Goal: Obtain resource: Download file/media

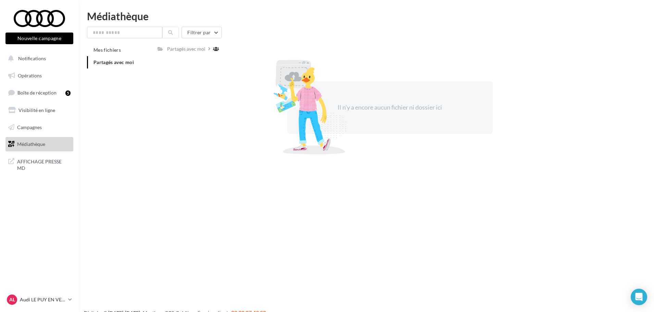
click at [35, 143] on span "Médiathèque" at bounding box center [31, 144] width 28 height 6
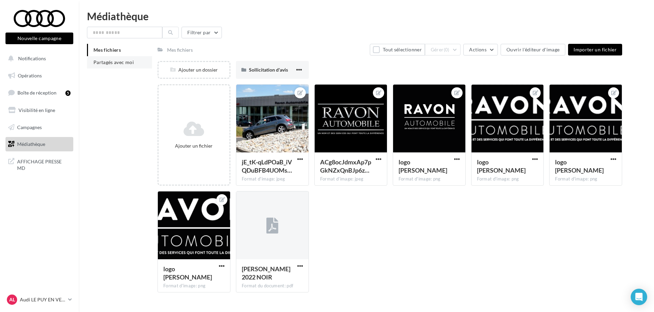
click at [119, 65] on span "Partagés avec moi" at bounding box center [113, 62] width 40 height 6
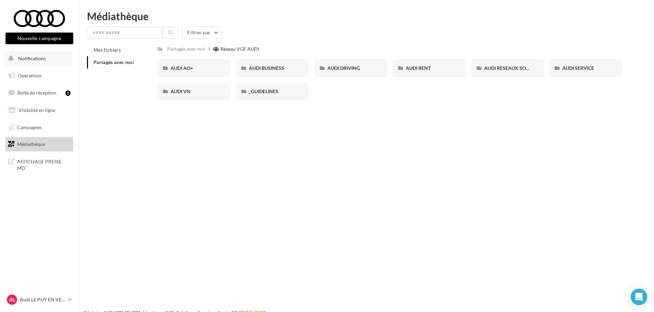
click at [41, 60] on span "Notifications" at bounding box center [32, 58] width 28 height 6
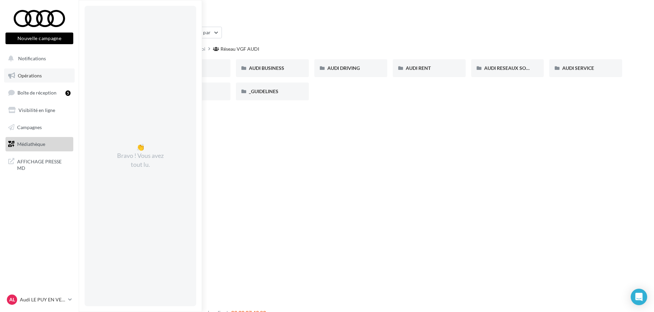
click at [32, 77] on span "Opérations" at bounding box center [30, 76] width 24 height 6
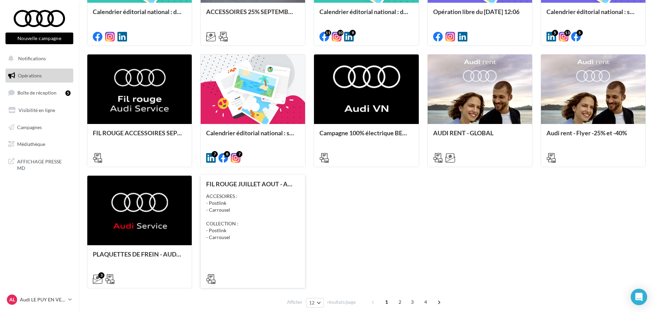
scroll to position [287, 0]
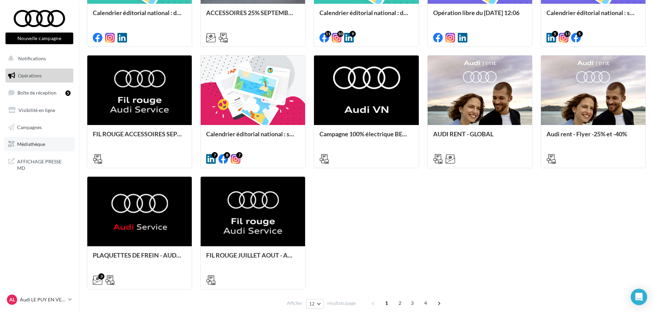
click at [31, 147] on span "Médiathèque" at bounding box center [31, 144] width 28 height 6
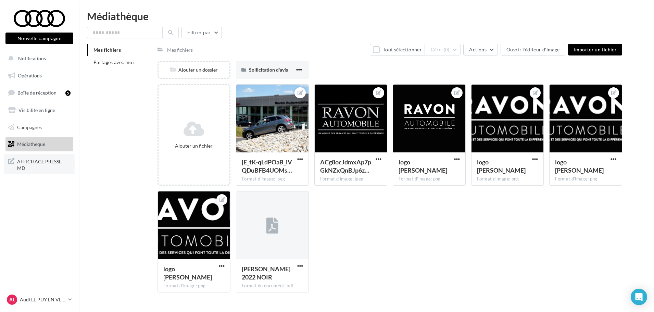
click at [47, 163] on span "AFFICHAGE PRESSE MD" at bounding box center [43, 164] width 53 height 15
click at [33, 127] on span "Campagnes" at bounding box center [29, 127] width 25 height 6
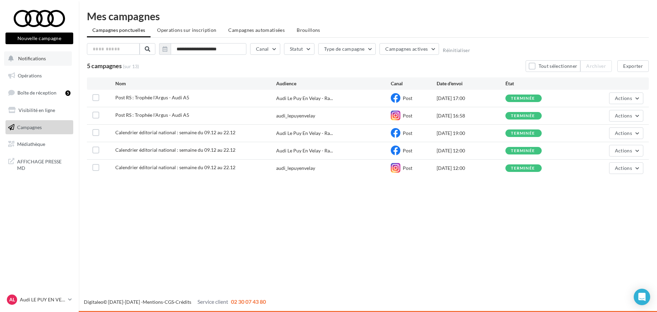
click at [34, 61] on span "Notifications" at bounding box center [32, 58] width 28 height 6
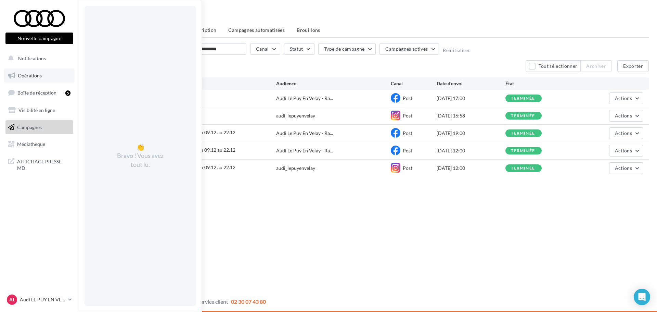
click at [30, 76] on span "Opérations" at bounding box center [30, 76] width 24 height 6
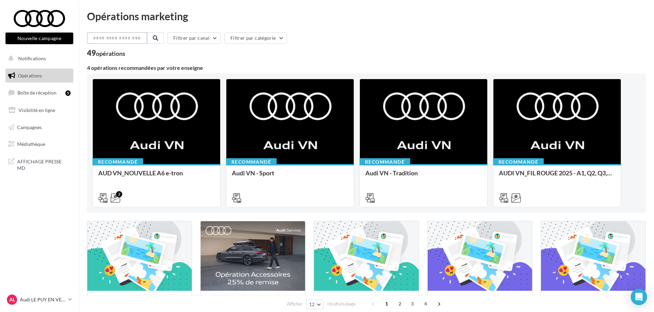
click at [121, 39] on input "text" at bounding box center [117, 38] width 60 height 12
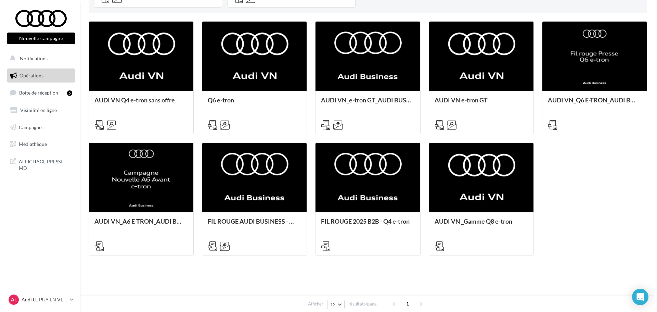
scroll to position [200, 0]
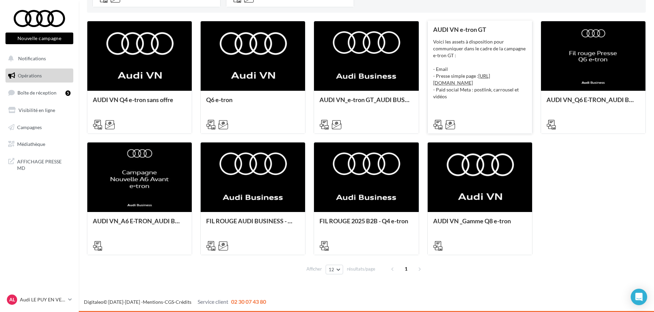
type input "******"
click at [464, 37] on div "AUDI VN e-tron GT Voici les assets à disposition pour communiquer dans le cadre…" at bounding box center [479, 76] width 93 height 101
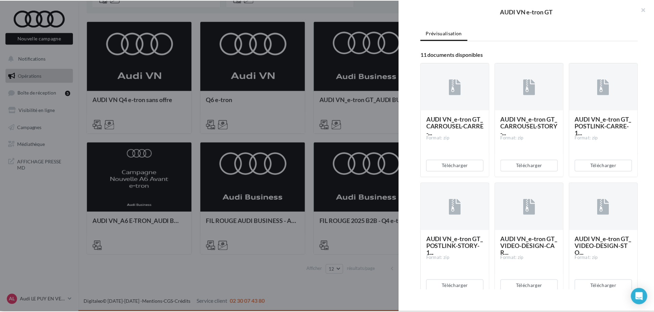
scroll to position [0, 0]
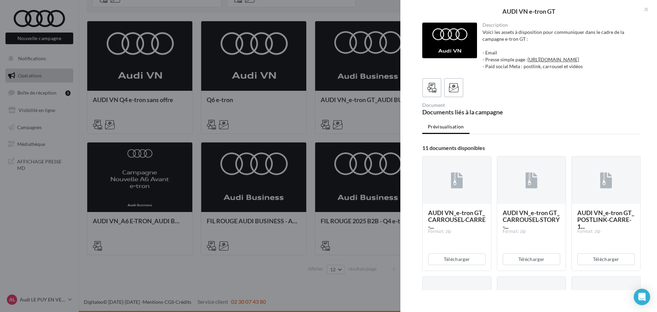
click at [463, 270] on div "Télécharger" at bounding box center [457, 259] width 68 height 23
click at [461, 265] on button "Télécharger" at bounding box center [457, 259] width 58 height 12
click at [646, 9] on button "button" at bounding box center [643, 10] width 27 height 21
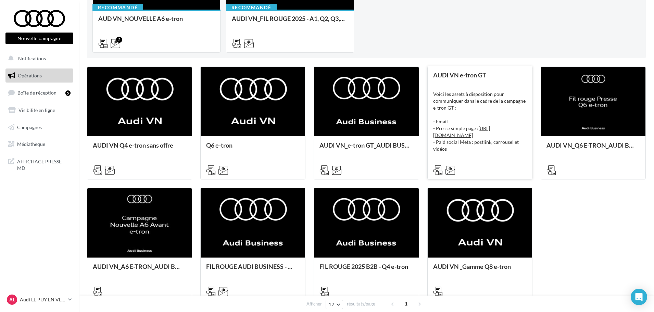
scroll to position [63, 0]
